Goal: Task Accomplishment & Management: Manage account settings

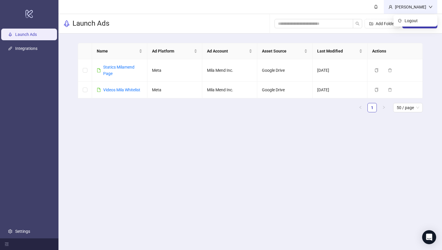
click at [421, 4] on div "[PERSON_NAME]" at bounding box center [410, 7] width 36 height 6
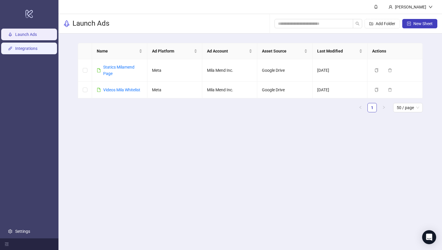
click at [32, 46] on link "Integrations" at bounding box center [26, 48] width 22 height 5
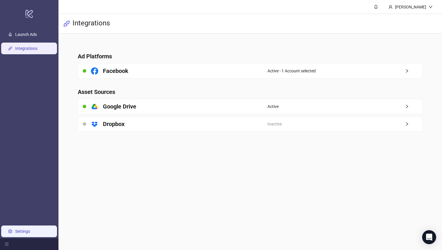
click at [30, 229] on link "Settings" at bounding box center [22, 231] width 15 height 5
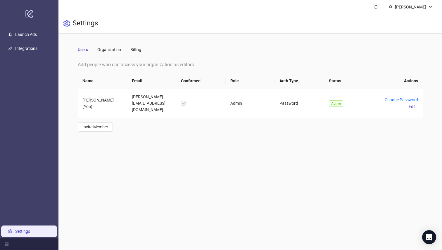
click at [142, 50] on div "Users Organization Billing" at bounding box center [250, 49] width 344 height 13
click at [133, 49] on div "Billing" at bounding box center [135, 49] width 11 height 6
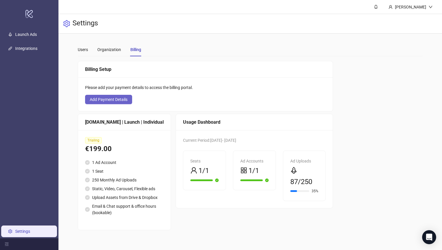
scroll to position [2, 0]
click at [117, 99] on span "Add Payment Details" at bounding box center [109, 99] width 38 height 5
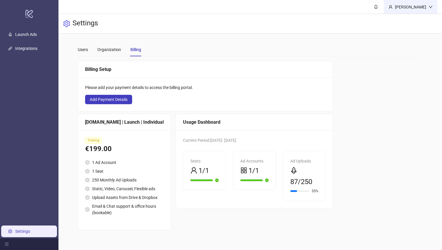
click at [424, 1] on div "[PERSON_NAME]" at bounding box center [409, 7] width 53 height 14
click at [120, 101] on span "Add Payment Details" at bounding box center [109, 99] width 38 height 5
